Goal: Information Seeking & Learning: Check status

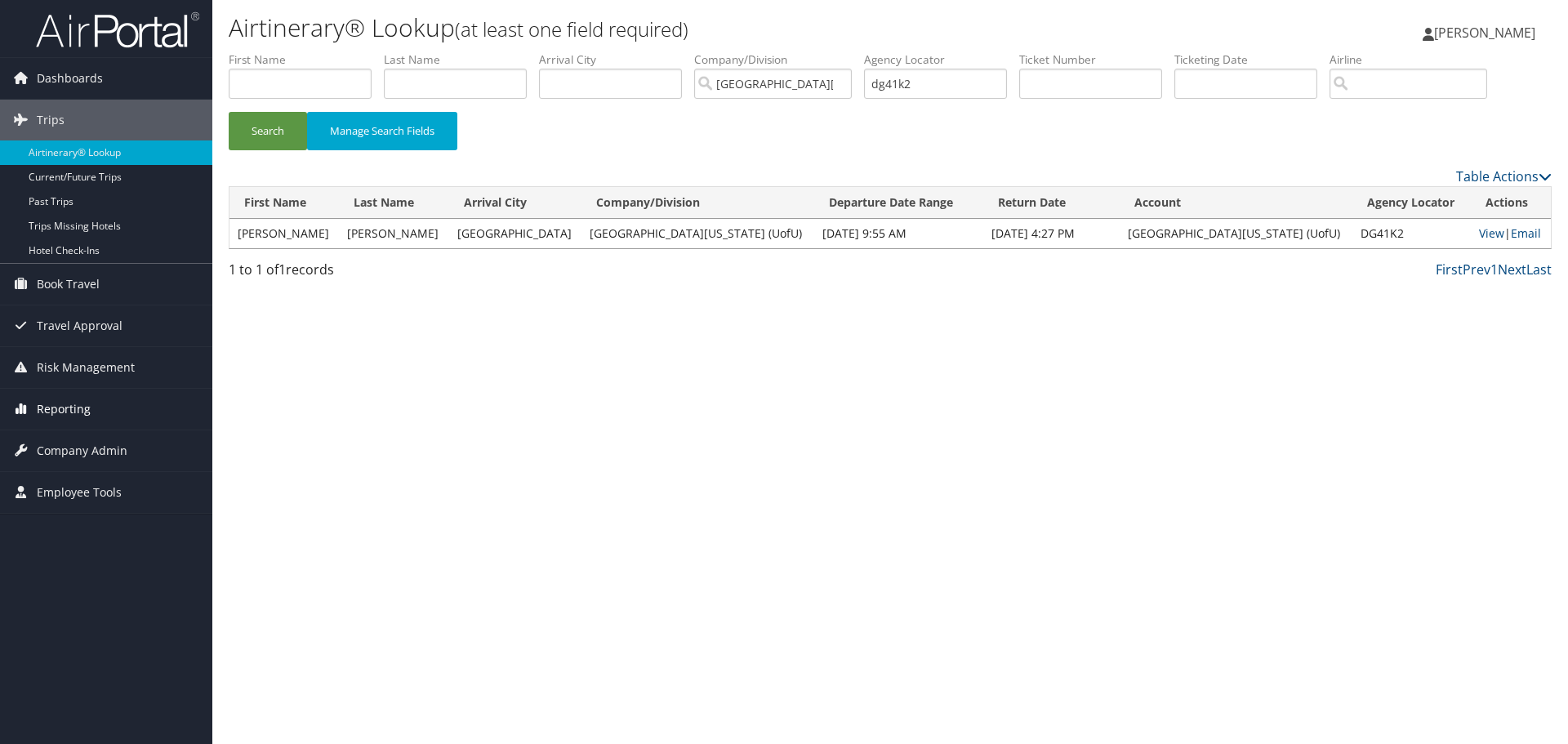
click at [75, 406] on span "Reporting" at bounding box center [64, 409] width 54 height 41
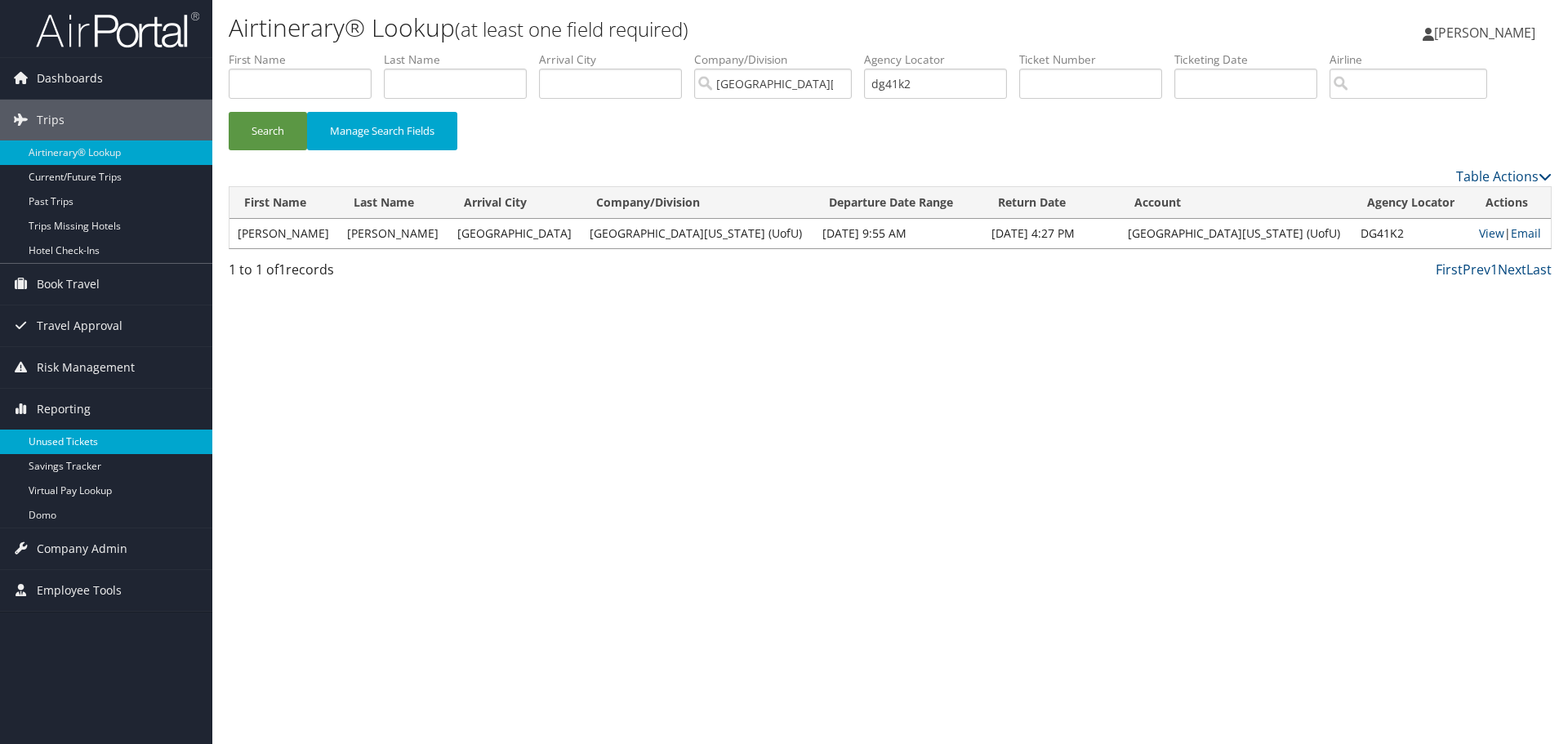
click at [76, 437] on link "Unused Tickets" at bounding box center [106, 442] width 212 height 24
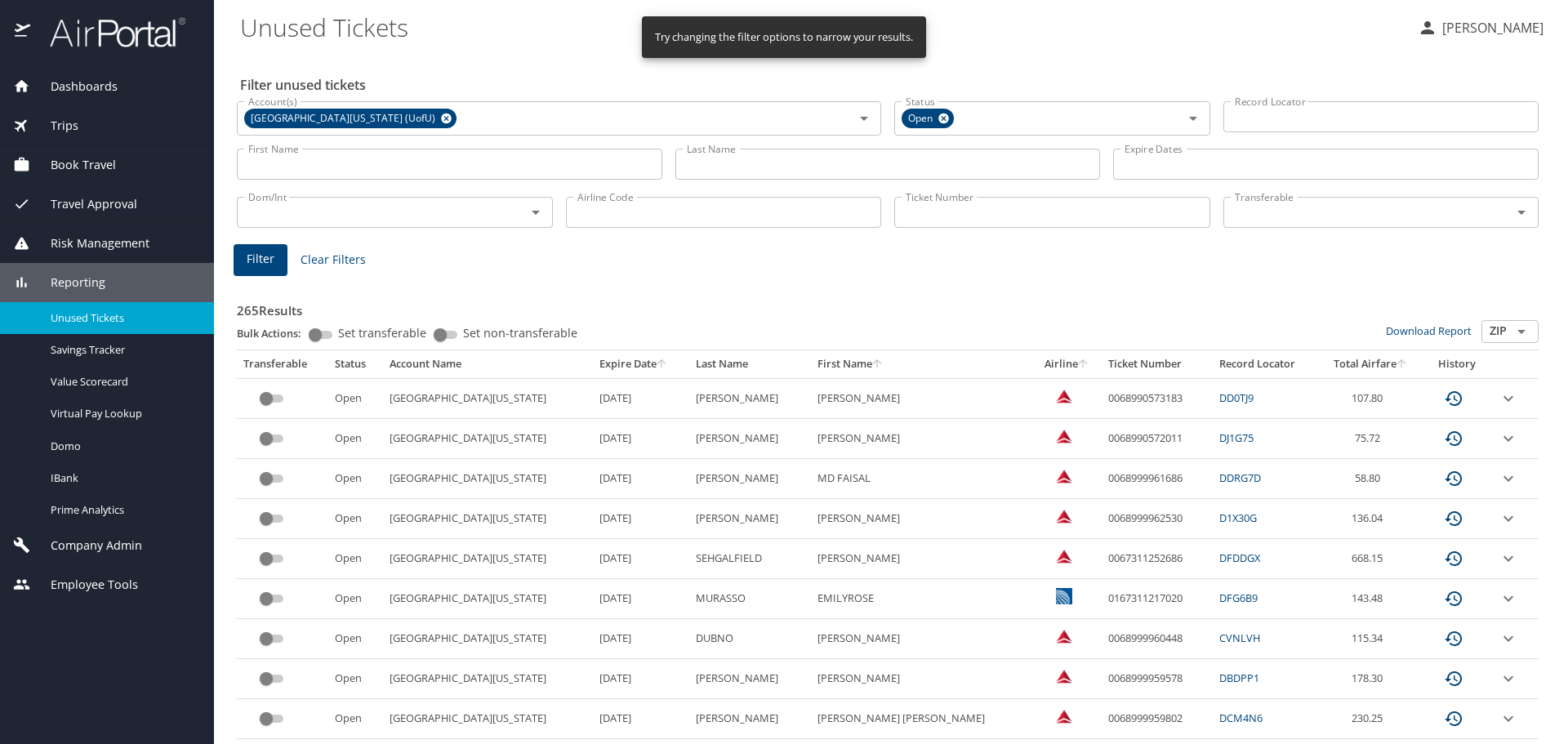
click at [914, 219] on input "Ticket Number" at bounding box center [1052, 212] width 316 height 31
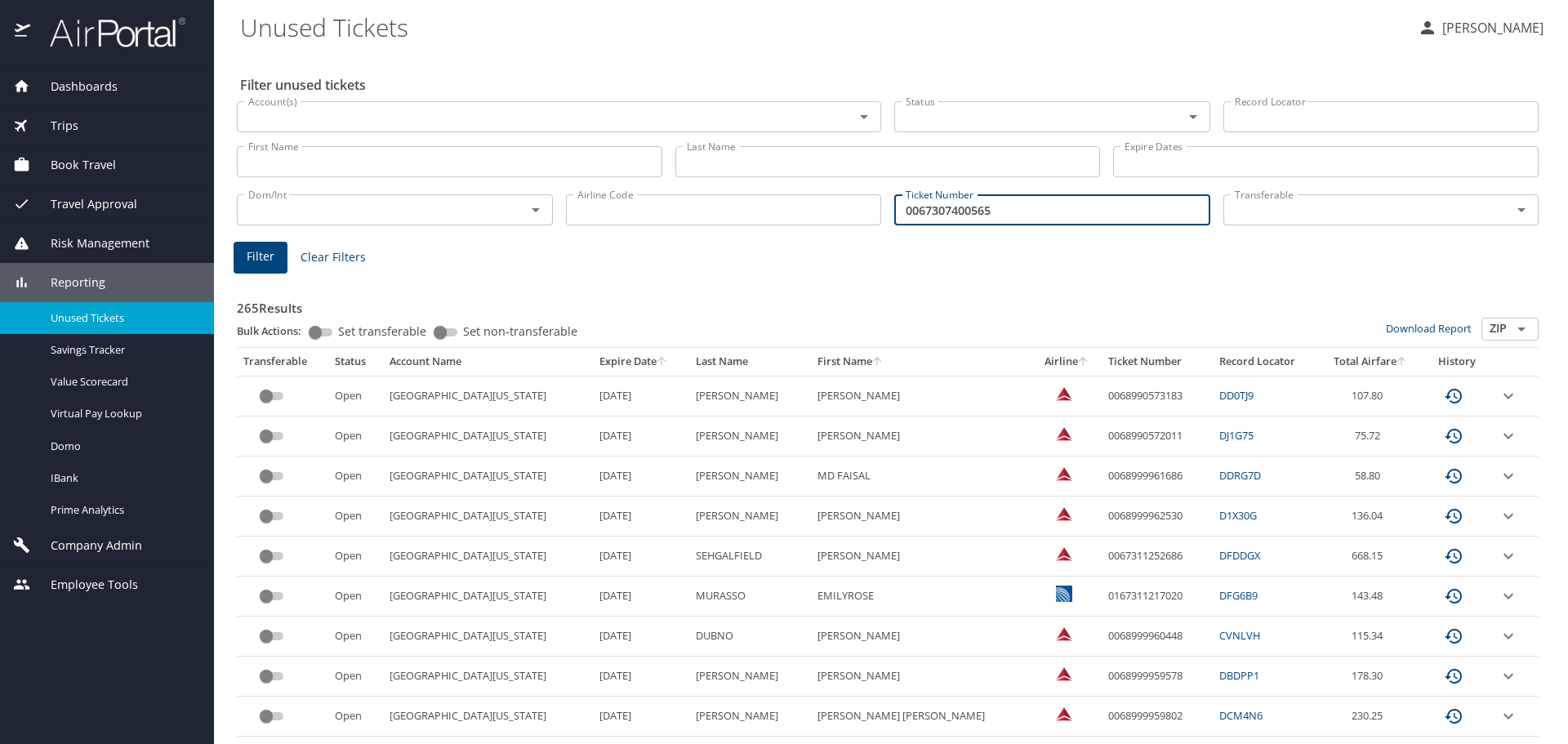
type input "0067307400565"
click at [252, 255] on span "Filter" at bounding box center [260, 256] width 28 height 20
